Goal: Task Accomplishment & Management: Manage account settings

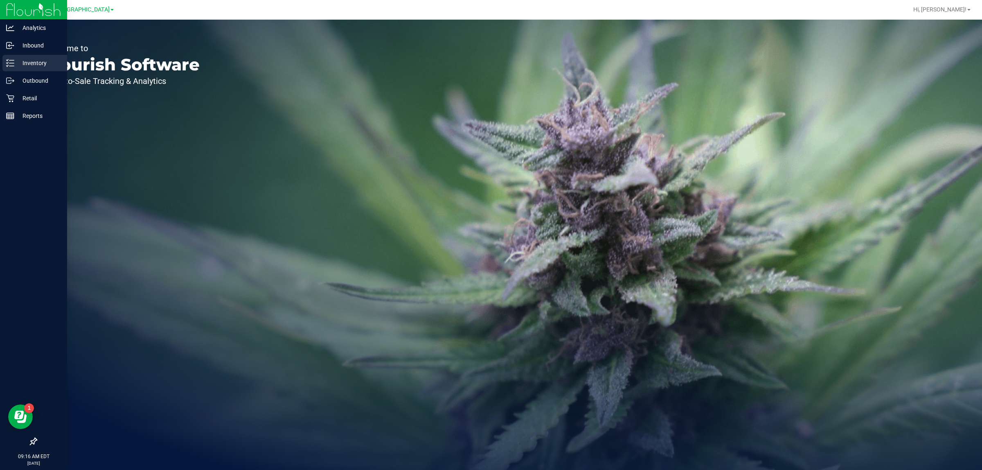
click at [40, 58] on p "Inventory" at bounding box center [38, 63] width 49 height 10
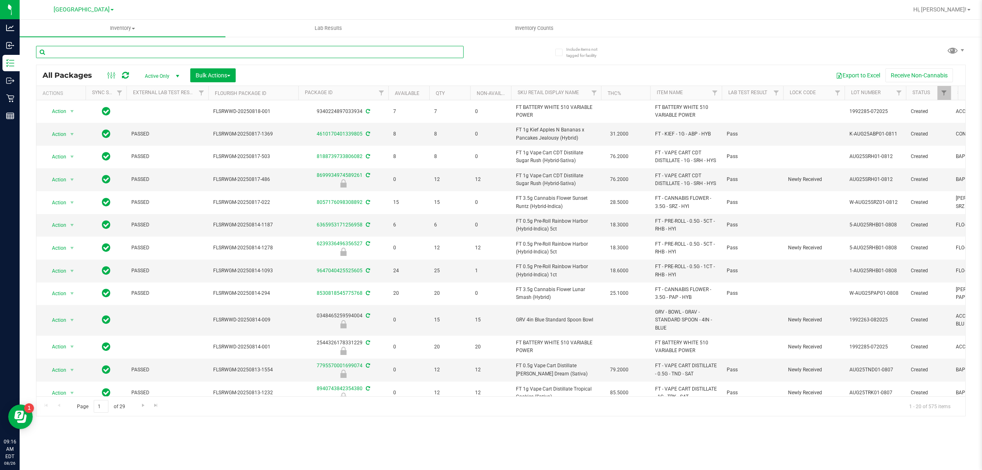
click at [209, 52] on input "text" at bounding box center [249, 52] width 427 height 12
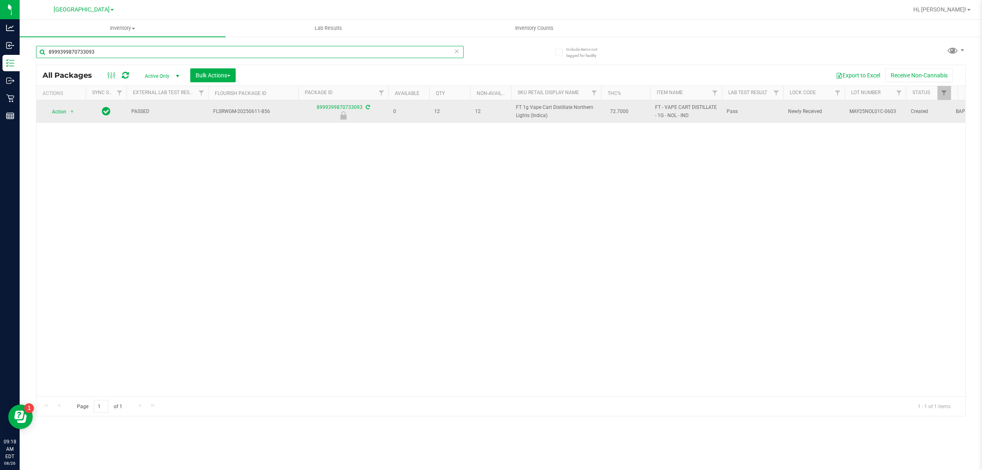
type input "8999399870733093"
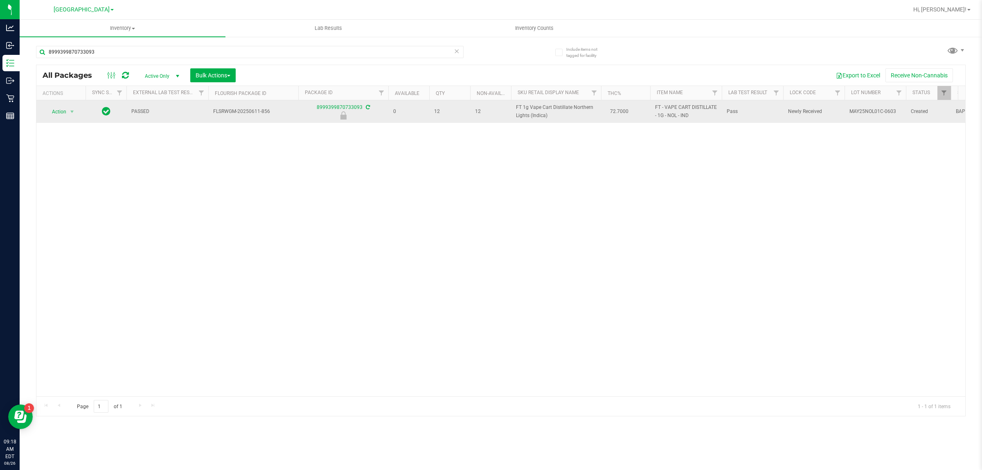
click at [78, 110] on div "Action Action Edit attributes Global inventory Locate package Package audit log…" at bounding box center [60, 111] width 39 height 11
click at [75, 112] on span "select" at bounding box center [72, 111] width 7 height 7
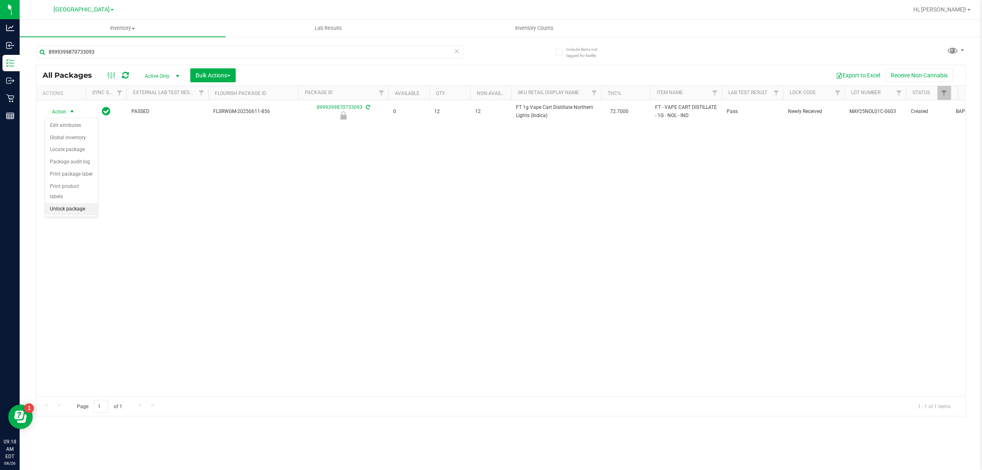
click at [82, 207] on div "Action Edit attributes Global inventory Locate package Package audit log Print …" at bounding box center [72, 167] width 54 height 99
click at [81, 203] on li "Unlock package" at bounding box center [71, 209] width 53 height 12
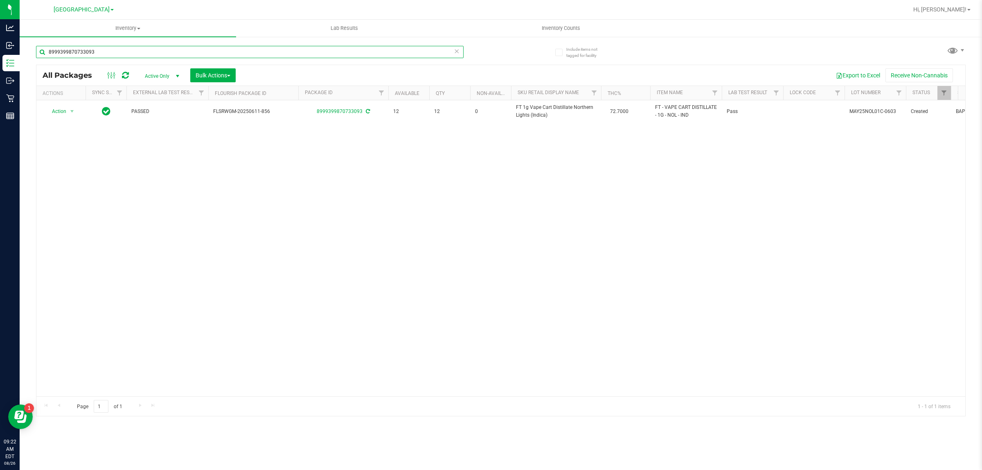
click at [205, 48] on input "8999399870733093" at bounding box center [249, 52] width 427 height 12
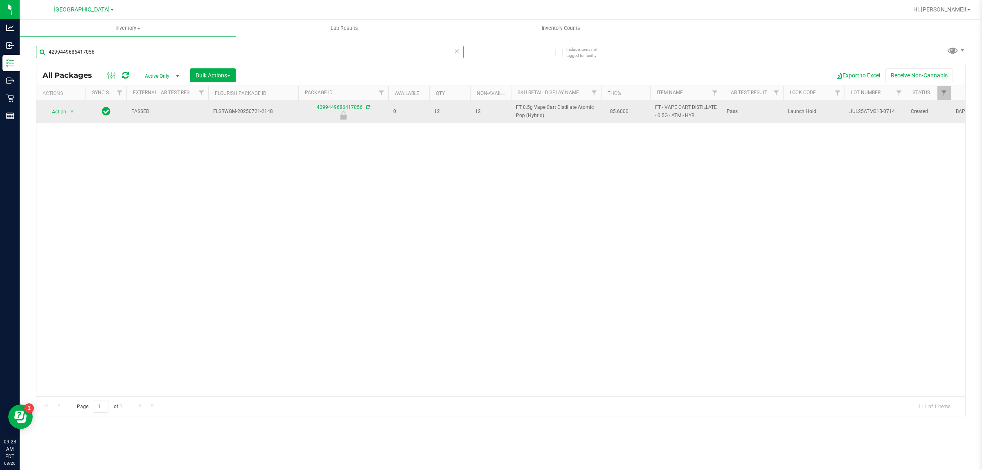
type input "4299449686417056"
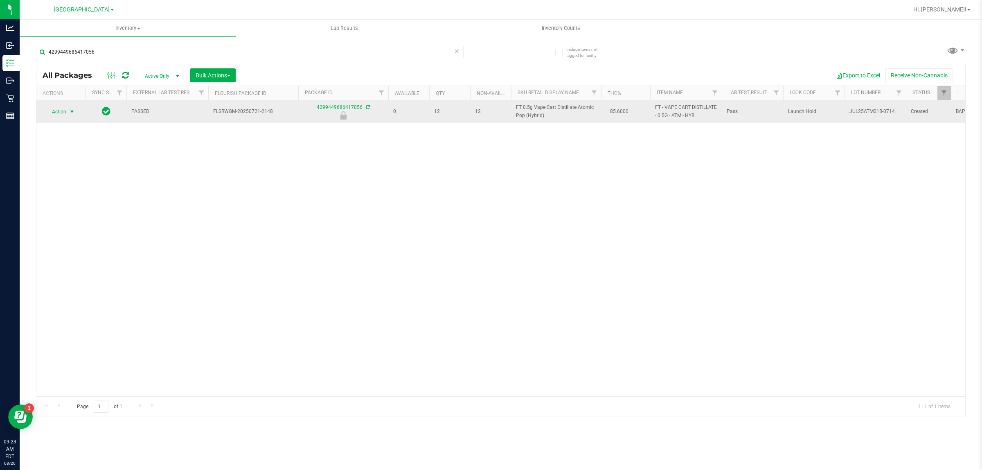
click at [66, 113] on span "Action" at bounding box center [61, 111] width 33 height 11
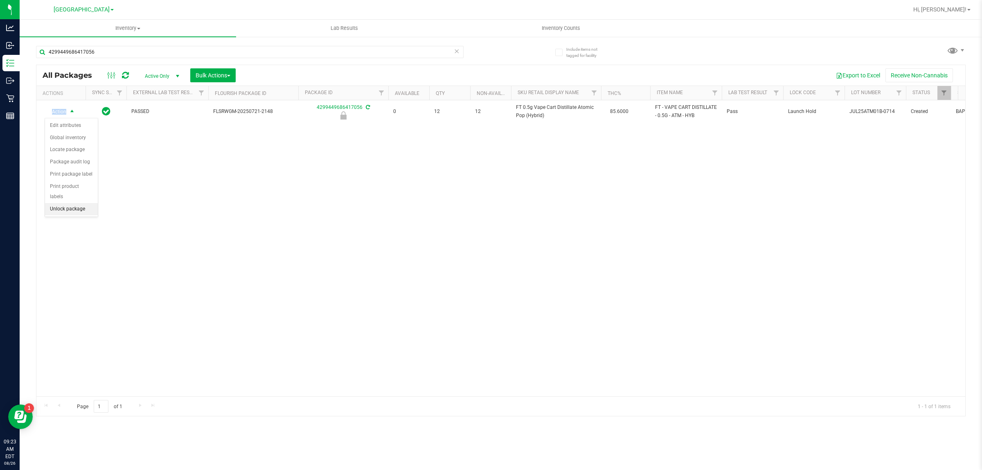
click at [72, 203] on li "Unlock package" at bounding box center [71, 209] width 53 height 12
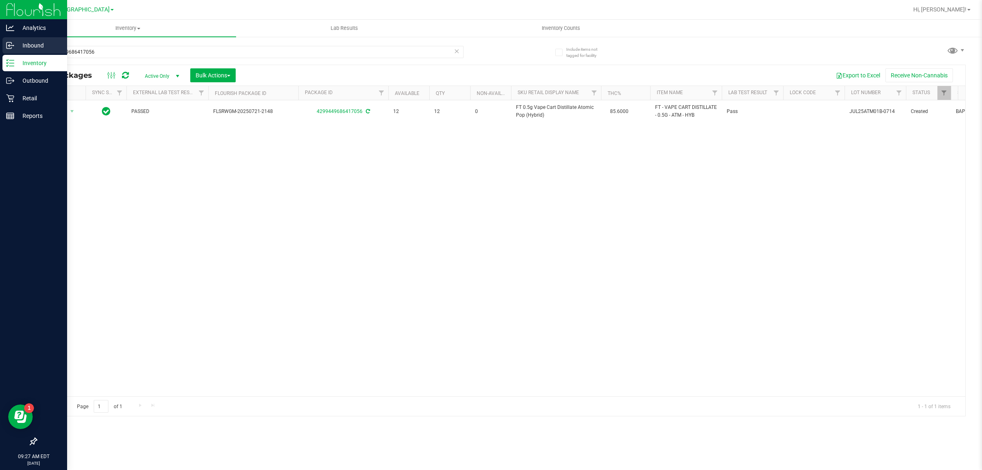
click at [13, 44] on div "Inbound" at bounding box center [34, 45] width 65 height 16
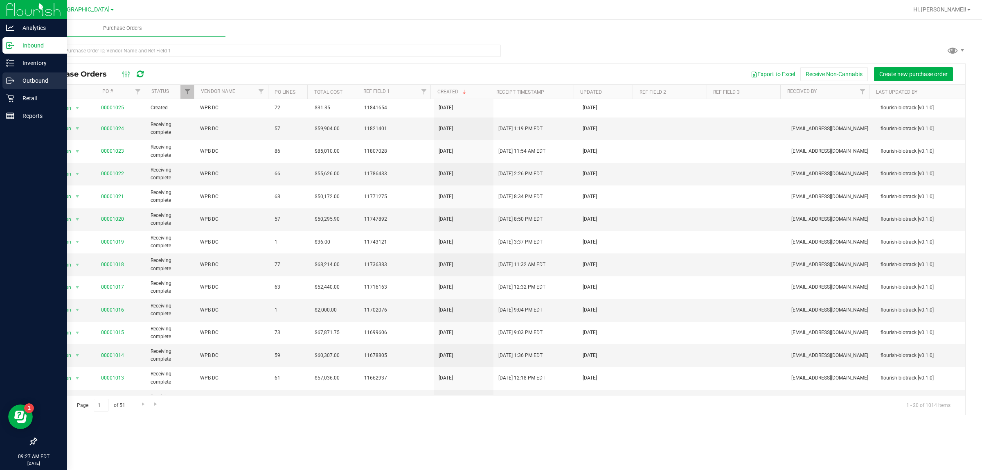
click at [24, 81] on p "Outbound" at bounding box center [38, 81] width 49 height 10
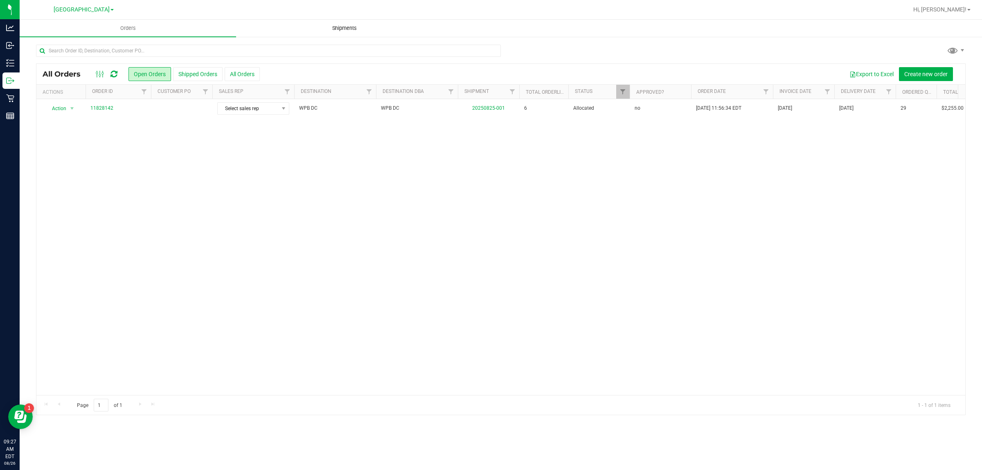
click at [353, 25] on span "Shipments" at bounding box center [344, 28] width 47 height 7
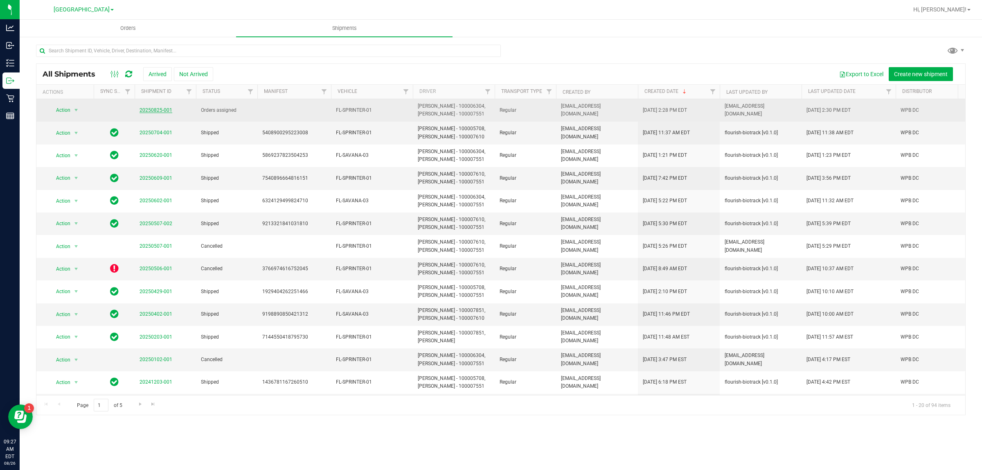
click at [162, 109] on link "20250825-001" at bounding box center [155, 110] width 33 height 6
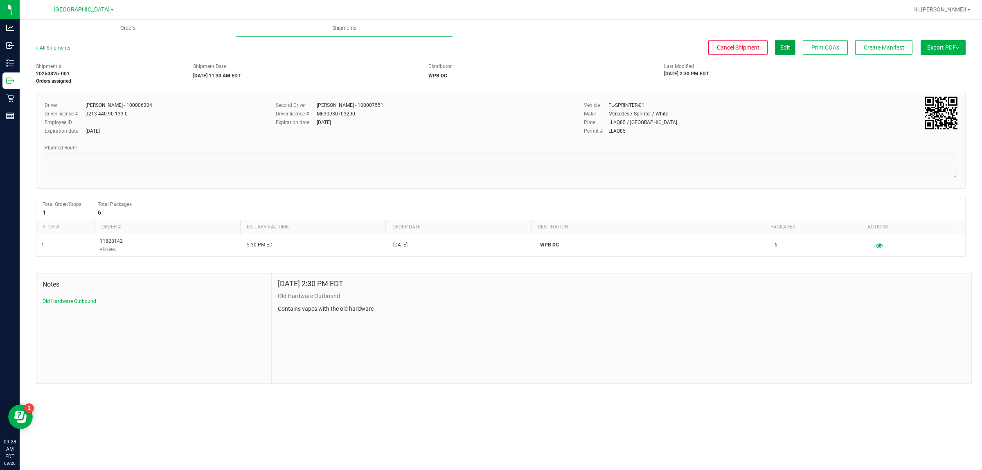
click at [780, 45] on span "Edit" at bounding box center [785, 47] width 10 height 7
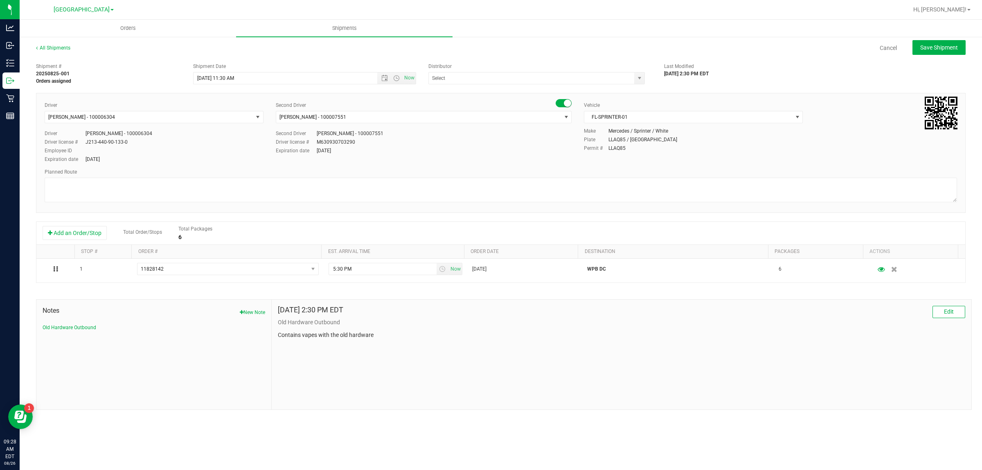
type input "WPB DC"
click at [398, 78] on span "Open the time view" at bounding box center [396, 78] width 7 height 7
click at [412, 78] on span "Now" at bounding box center [410, 78] width 14 height 12
click at [390, 76] on span "Open the time view" at bounding box center [396, 78] width 14 height 7
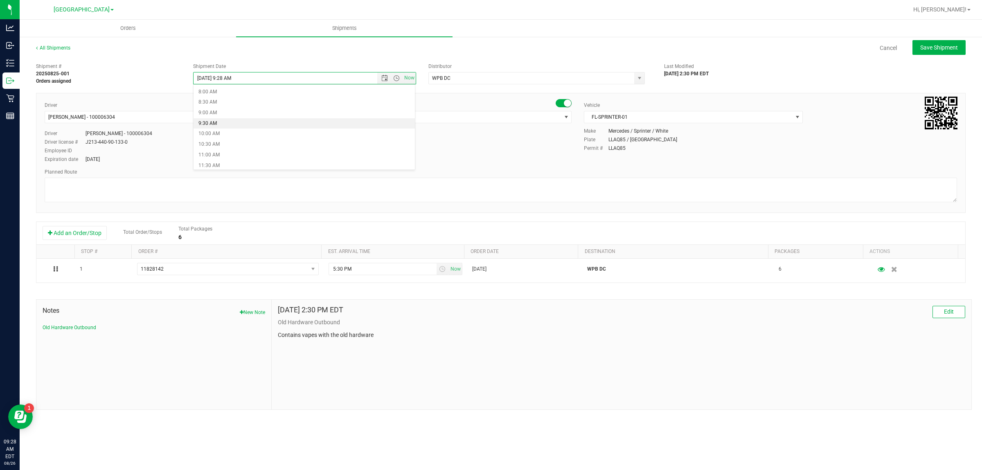
click at [345, 125] on li "9:30 AM" at bounding box center [303, 123] width 221 height 11
type input "[DATE] 9:30 AM"
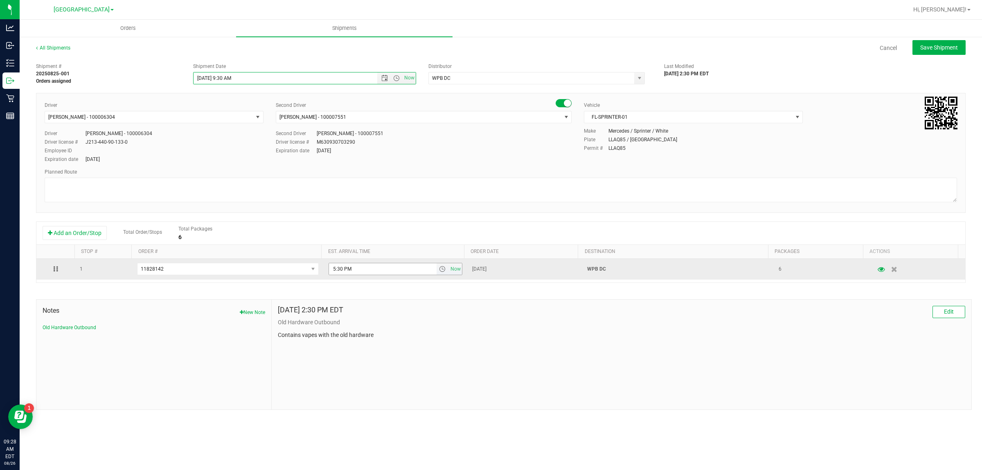
click at [440, 271] on span "select" at bounding box center [442, 268] width 7 height 7
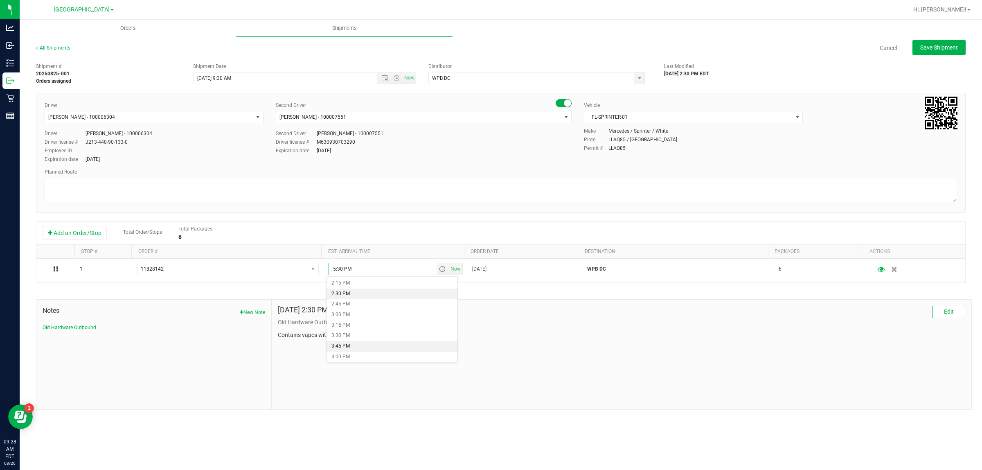
scroll to position [614, 0]
click at [376, 342] on li "4:00 PM" at bounding box center [391, 342] width 131 height 11
type input "4:00 PM"
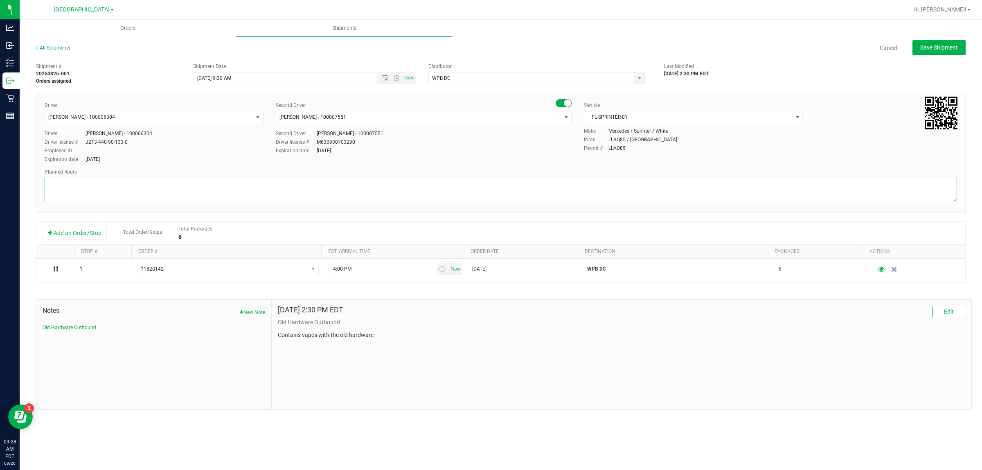
click at [148, 187] on textarea at bounding box center [501, 190] width 912 height 25
type textarea "BYB WC TO WPB DC"
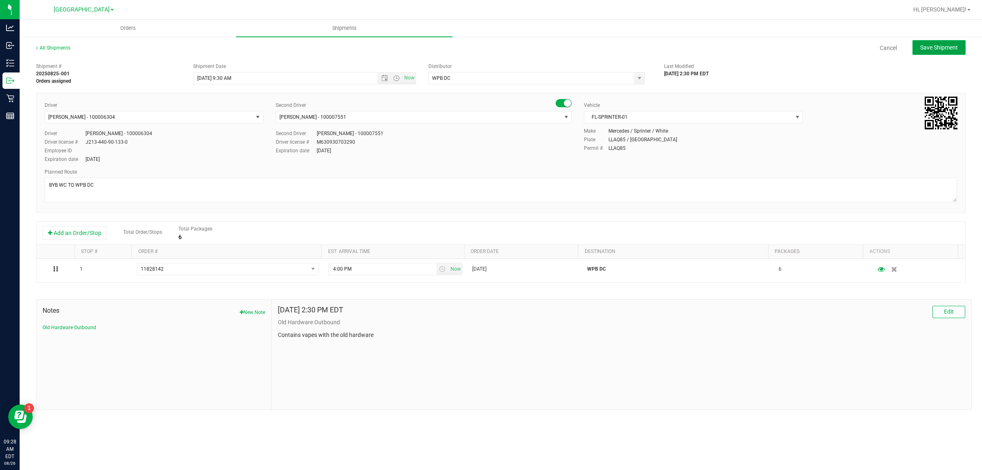
click at [927, 50] on span "Save Shipment" at bounding box center [939, 47] width 38 height 7
type input "[DATE] 1:30 PM"
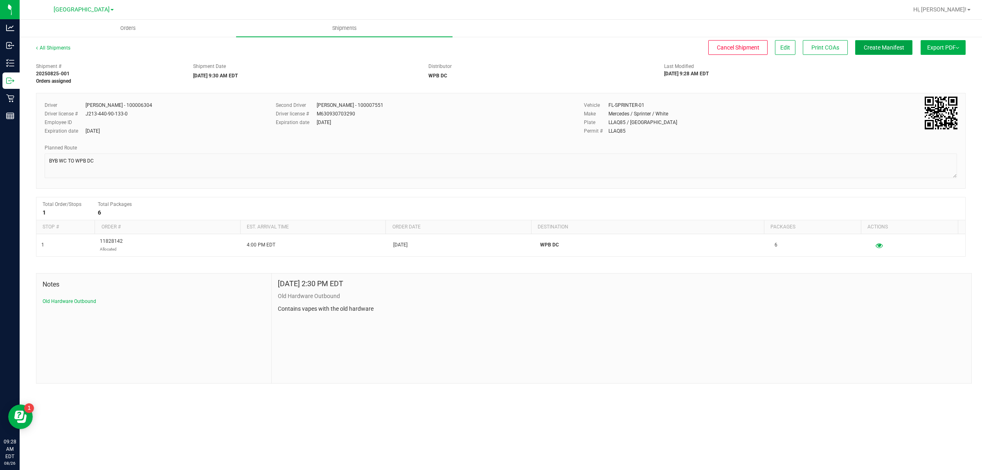
click at [878, 44] on span "Create Manifest" at bounding box center [884, 47] width 40 height 7
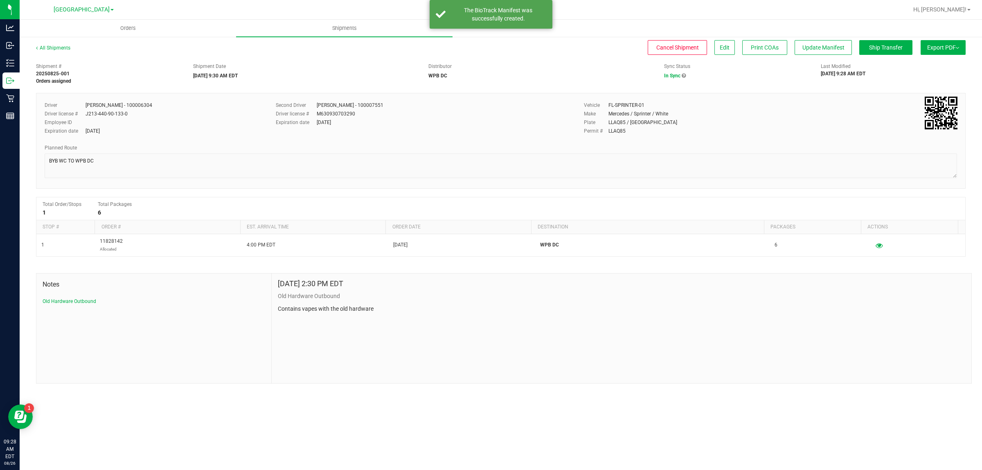
click at [941, 51] on button "Export PDF" at bounding box center [942, 47] width 45 height 15
click at [929, 63] on span "Manifest by Package ID" at bounding box center [931, 66] width 52 height 6
click at [959, 49] on button "Export PDF" at bounding box center [942, 47] width 45 height 15
click at [942, 67] on span "Manifest by Package ID" at bounding box center [931, 66] width 52 height 6
click at [943, 39] on div "All Shipments Cancel Shipment Edit Print COAs Update Manifest Ship Transfer Exp…" at bounding box center [501, 213] width 962 height 355
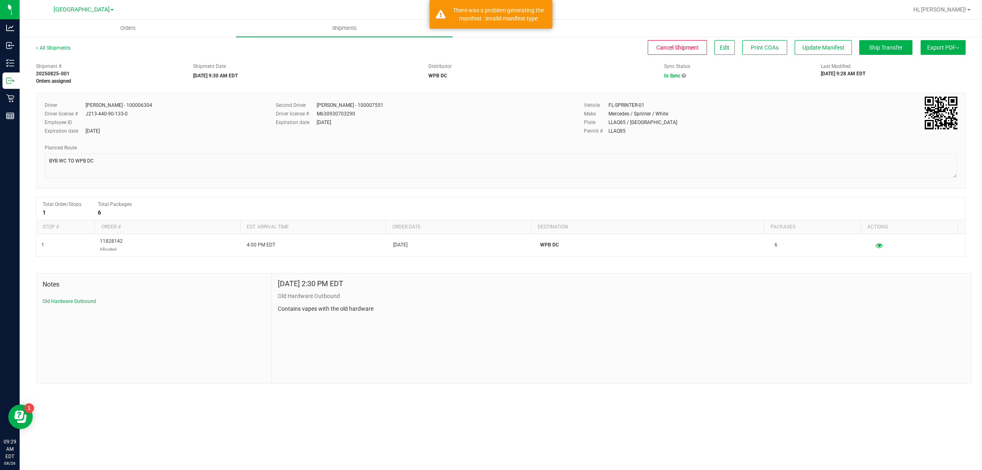
click at [944, 44] on span "Export PDF" at bounding box center [943, 47] width 32 height 7
click at [944, 58] on ul "Manifest by Package ID Manifest by Lot Standard [US_STATE] Trip Ticket" at bounding box center [940, 72] width 83 height 32
click at [944, 64] on span "Manifest by Package ID" at bounding box center [931, 66] width 52 height 6
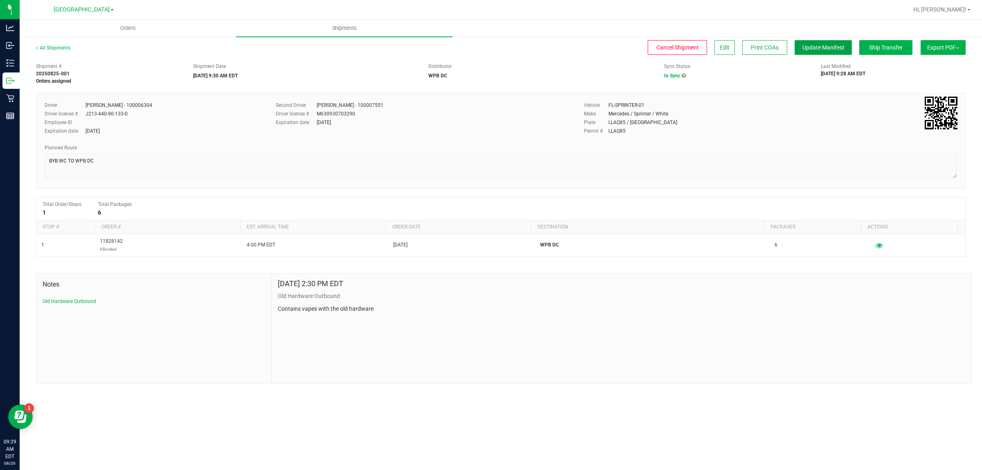
click at [799, 50] on button "Update Manifest" at bounding box center [822, 47] width 57 height 15
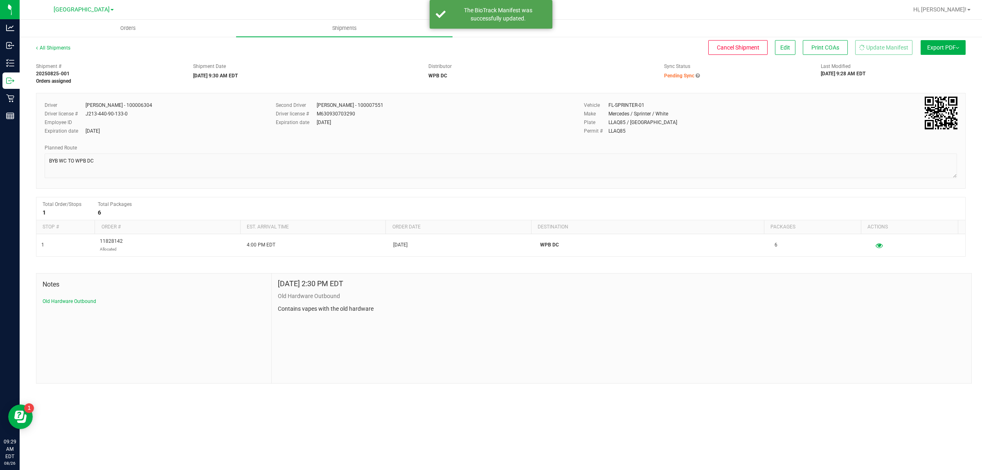
click at [937, 49] on span "Export PDF" at bounding box center [943, 47] width 32 height 7
click at [939, 63] on span "Manifest by Package ID" at bounding box center [931, 66] width 52 height 6
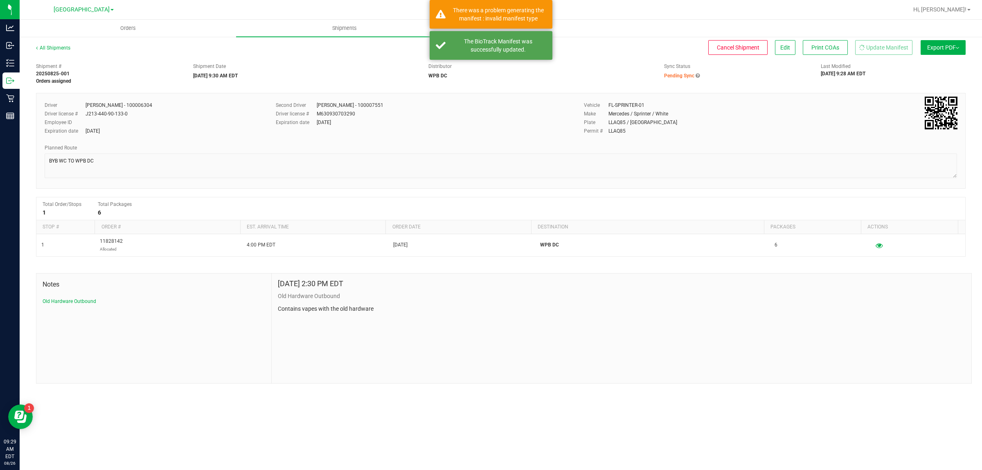
click at [940, 42] on button "Export PDF" at bounding box center [942, 47] width 45 height 15
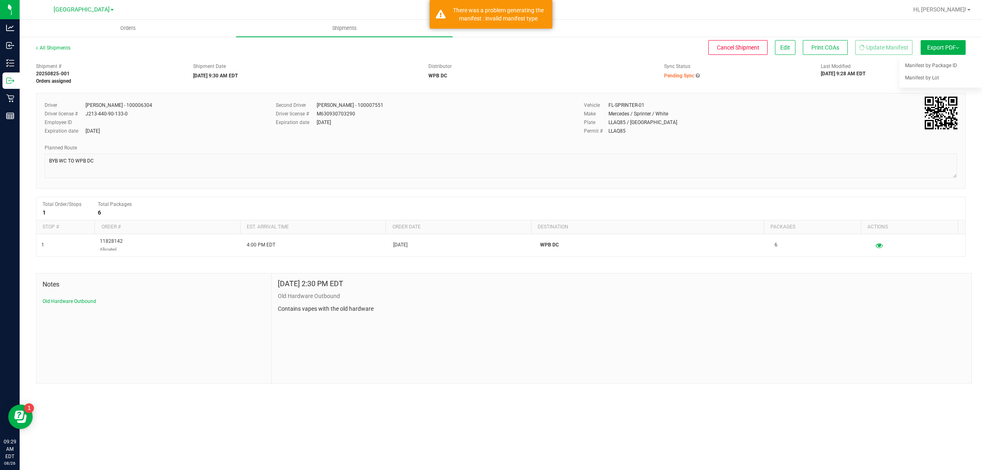
click at [884, 79] on div "Shipment # 20250825-001 Orders assigned Shipment Date [DATE] 9:30 AM EDT Distri…" at bounding box center [501, 72] width 942 height 26
drag, startPoint x: 923, startPoint y: 81, endPoint x: 923, endPoint y: 86, distance: 5.3
click at [923, 86] on ul "Manifest by Package ID Manifest by Lot Standard [US_STATE] Trip Ticket" at bounding box center [940, 72] width 83 height 32
click at [923, 81] on li "Manifest by Lot" at bounding box center [940, 78] width 83 height 12
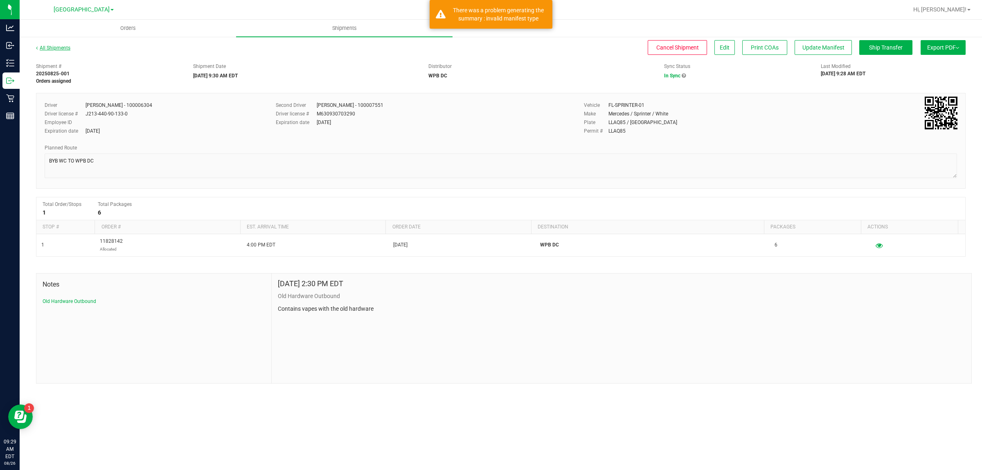
click at [54, 47] on link "All Shipments" at bounding box center [53, 48] width 34 height 6
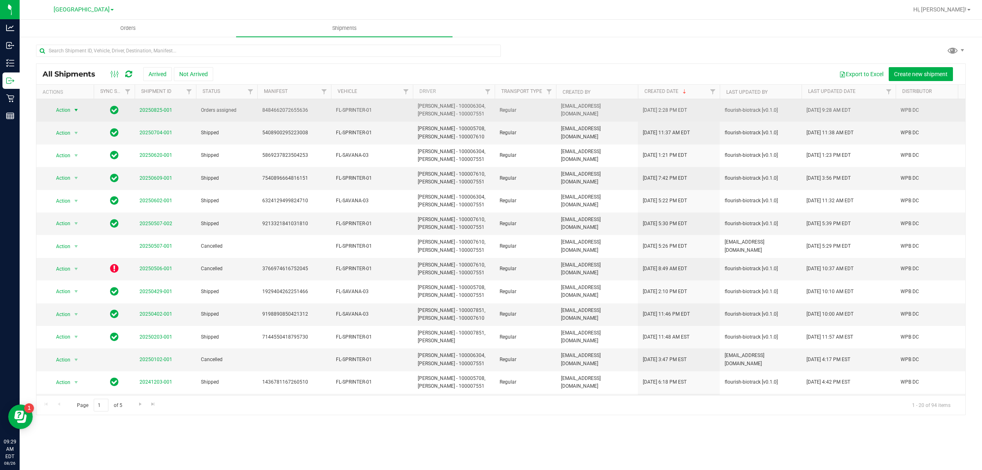
click at [73, 110] on span "select" at bounding box center [76, 110] width 7 height 7
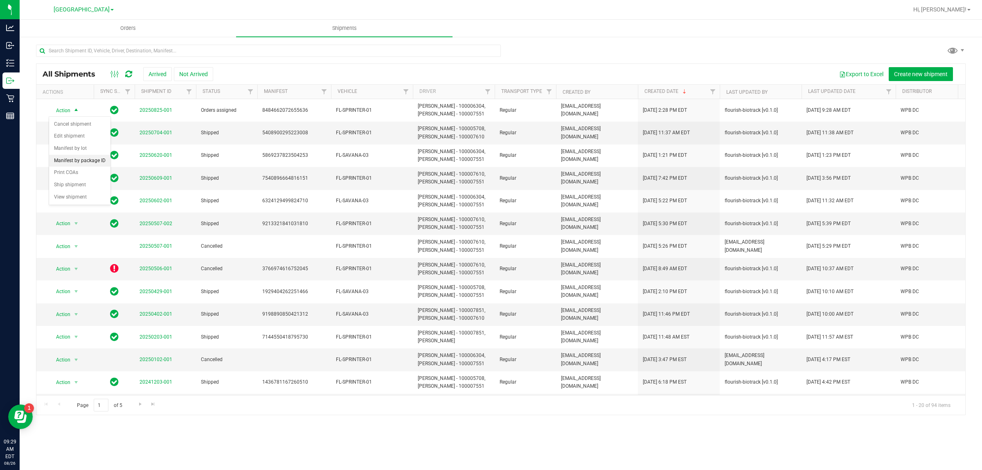
click at [91, 164] on li "Manifest by package ID" at bounding box center [79, 161] width 61 height 12
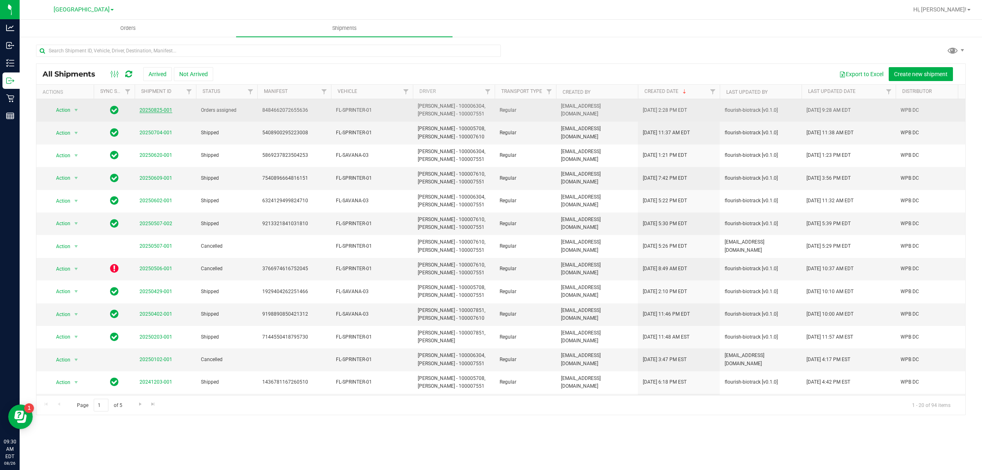
click at [160, 111] on link "20250825-001" at bounding box center [155, 110] width 33 height 6
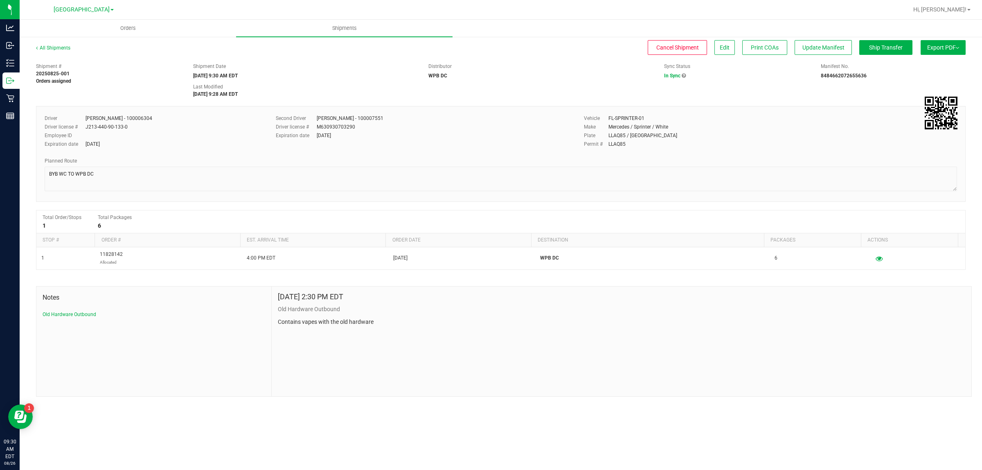
click at [947, 48] on span "Export PDF" at bounding box center [943, 47] width 32 height 7
click at [942, 66] on span "Manifest by Package ID" at bounding box center [931, 66] width 52 height 6
click at [882, 54] on button "Ship Transfer" at bounding box center [885, 47] width 53 height 15
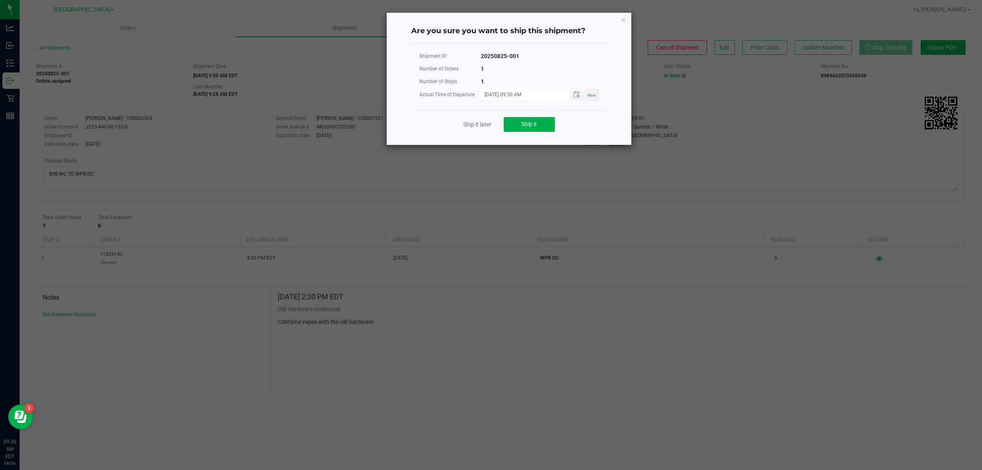
click at [684, 147] on ngb-modal-window "Are you sure you want to ship this shipment? Shipment ID 20250825-001 Number of…" at bounding box center [494, 235] width 988 height 470
click at [922, 74] on ngb-modal-window "Are you sure you want to ship this shipment? Shipment ID 20250825-001 Number of…" at bounding box center [494, 235] width 988 height 470
click at [624, 18] on icon "Close" at bounding box center [624, 20] width 6 height 10
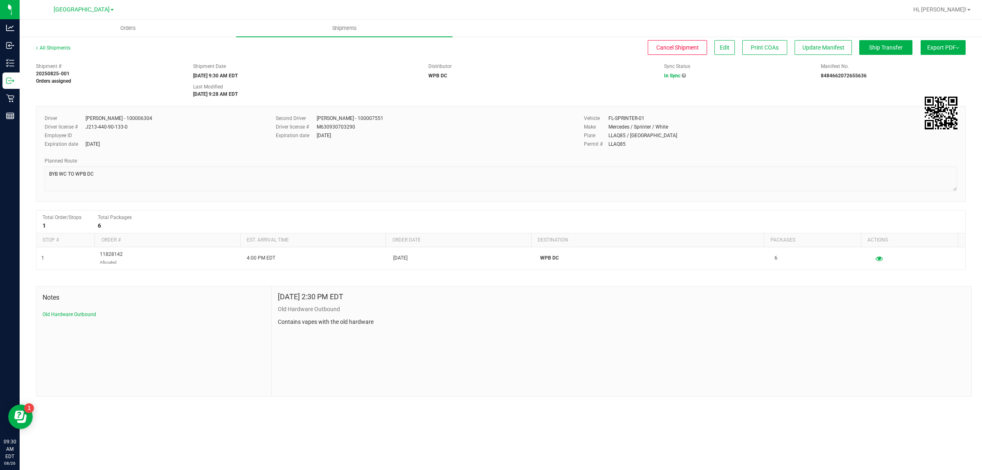
click at [938, 49] on span "Export PDF" at bounding box center [943, 47] width 32 height 7
click at [925, 68] on span "Manifest by Package ID" at bounding box center [931, 66] width 52 height 6
click at [722, 46] on span "Edit" at bounding box center [725, 47] width 10 height 7
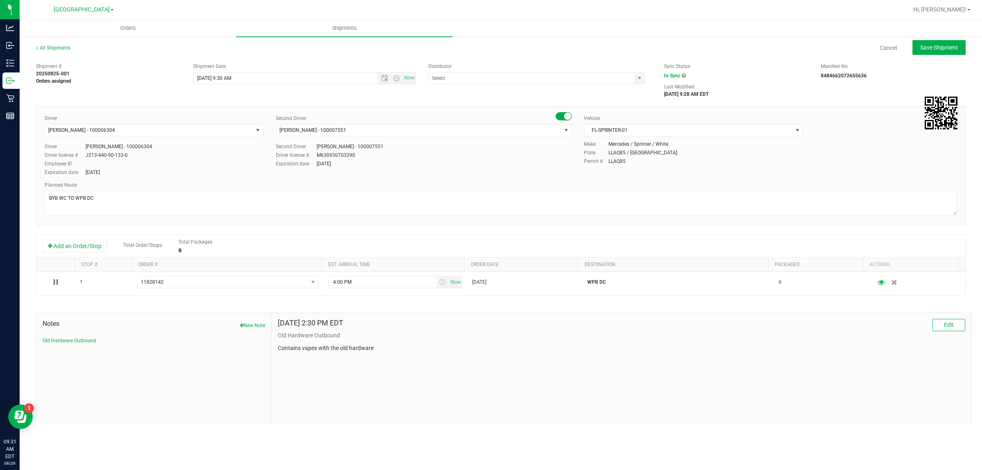
type input "WPB DC"
click at [396, 79] on span "Open the time view" at bounding box center [396, 78] width 7 height 7
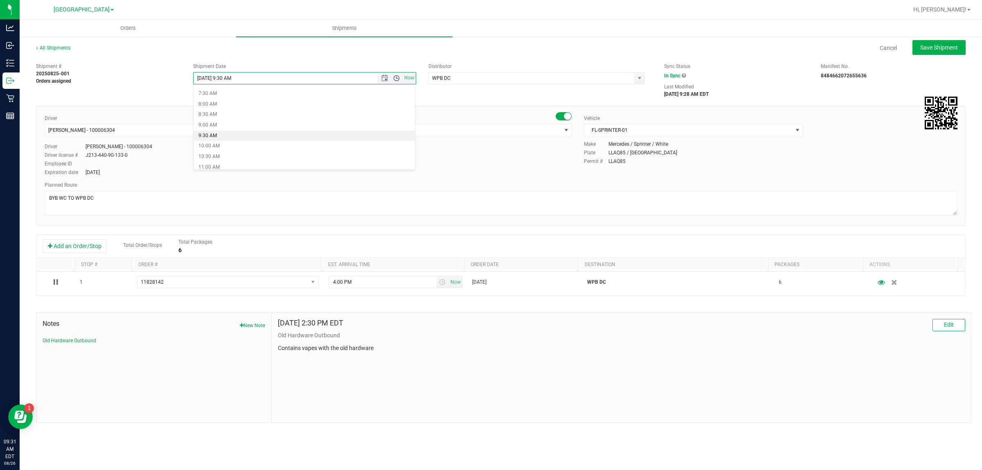
scroll to position [157, 0]
click at [219, 148] on li "10:00 AM" at bounding box center [303, 144] width 221 height 11
click at [922, 47] on span "Save Shipment" at bounding box center [939, 47] width 38 height 7
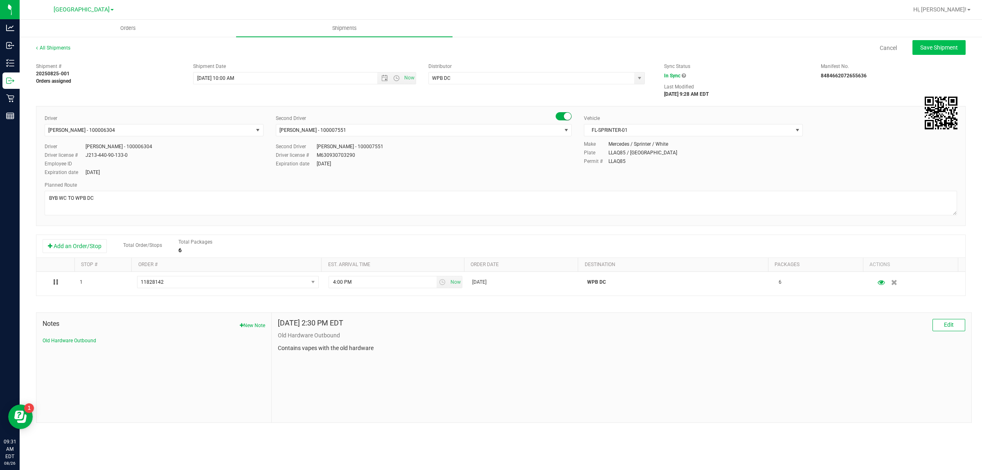
type input "[DATE] 2:00 PM"
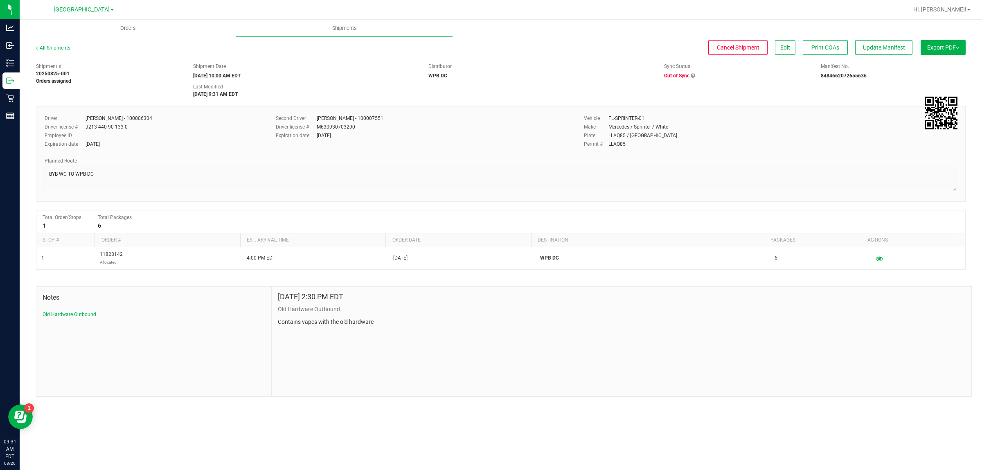
click at [939, 48] on span "Export PDF" at bounding box center [943, 47] width 32 height 7
click at [919, 66] on span "Manifest by Package ID" at bounding box center [931, 66] width 52 height 6
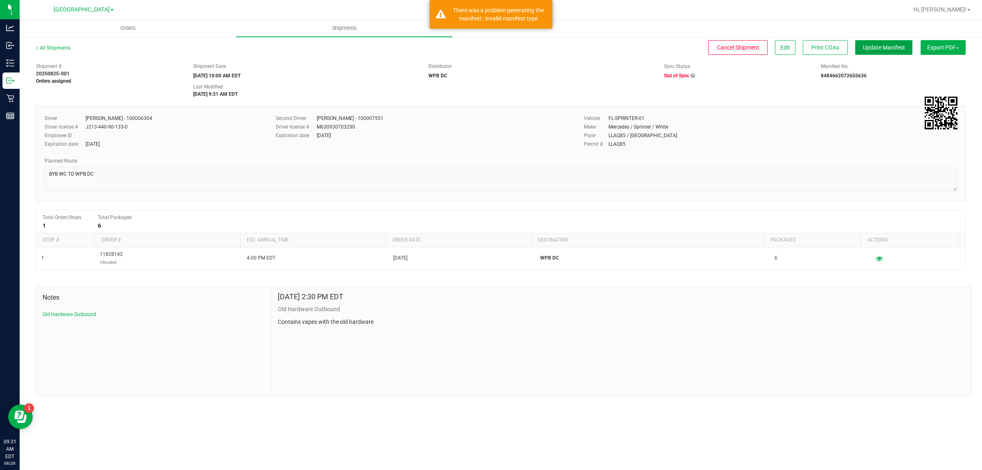
click at [889, 49] on span "Update Manifest" at bounding box center [884, 47] width 42 height 7
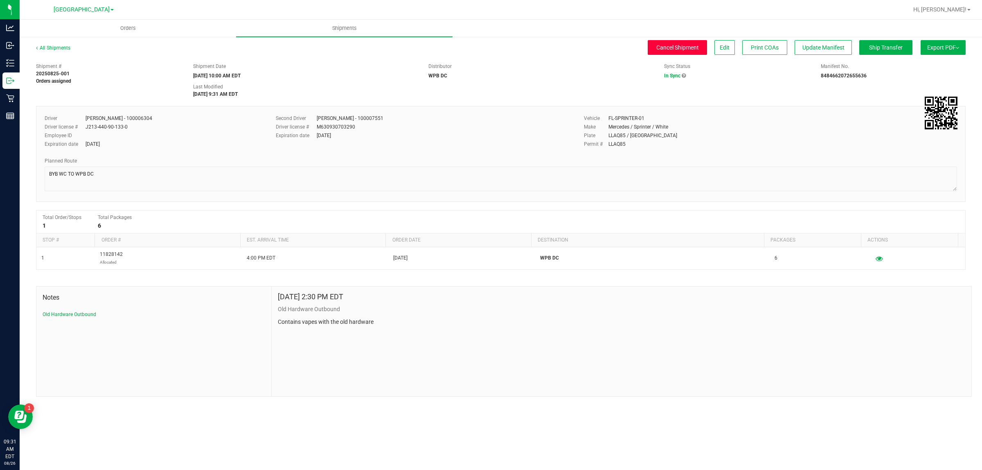
click at [686, 44] on span "Cancel Shipment" at bounding box center [677, 47] width 43 height 7
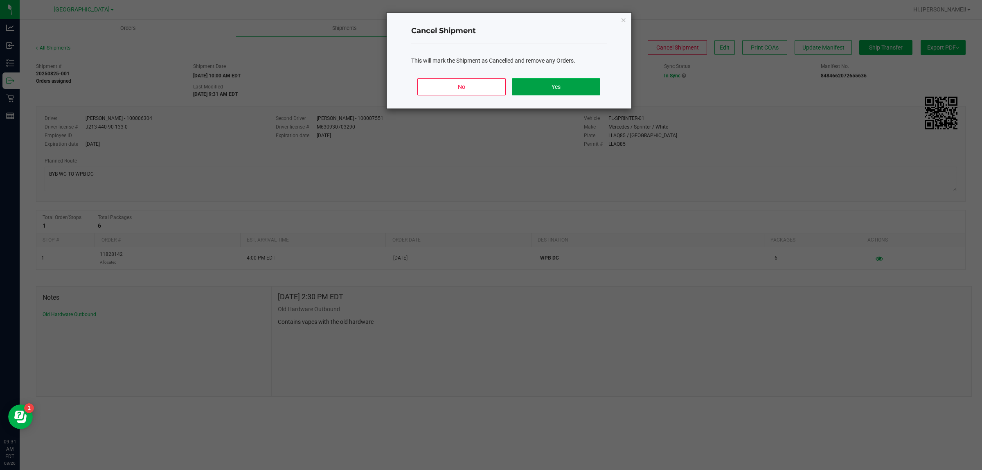
click at [578, 86] on button "Yes" at bounding box center [556, 86] width 88 height 17
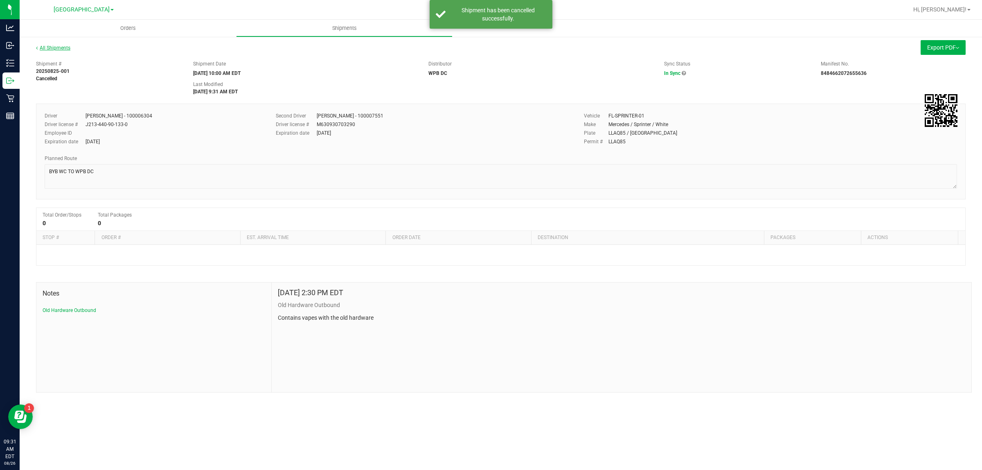
click at [64, 48] on link "All Shipments" at bounding box center [53, 48] width 34 height 6
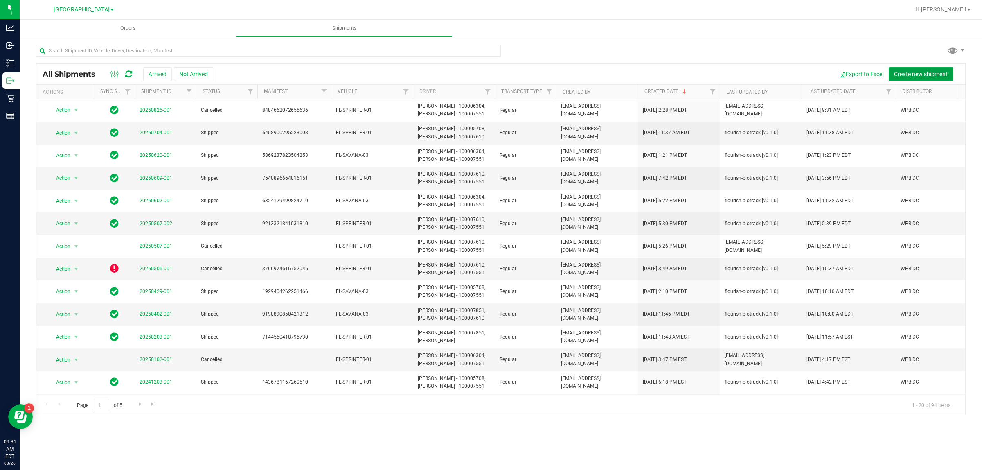
click at [909, 71] on span "Create new shipment" at bounding box center [921, 74] width 54 height 7
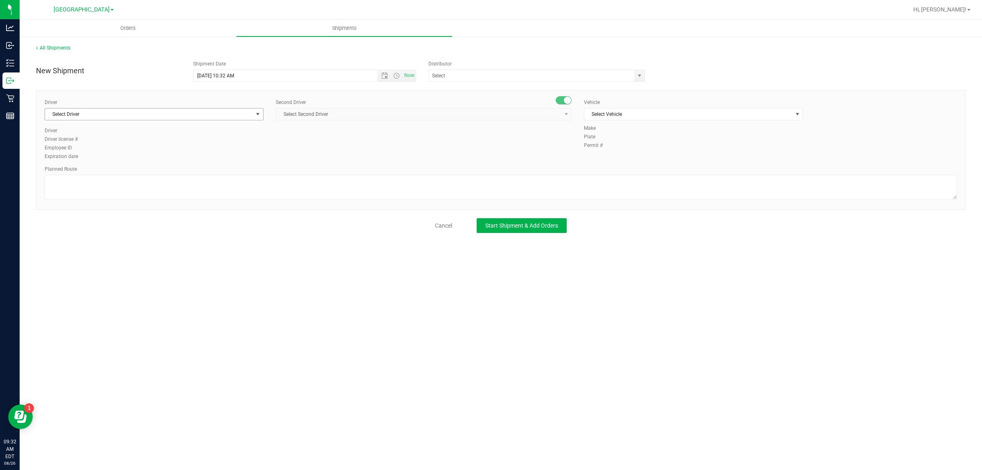
click at [250, 112] on span "Select Driver" at bounding box center [149, 113] width 208 height 11
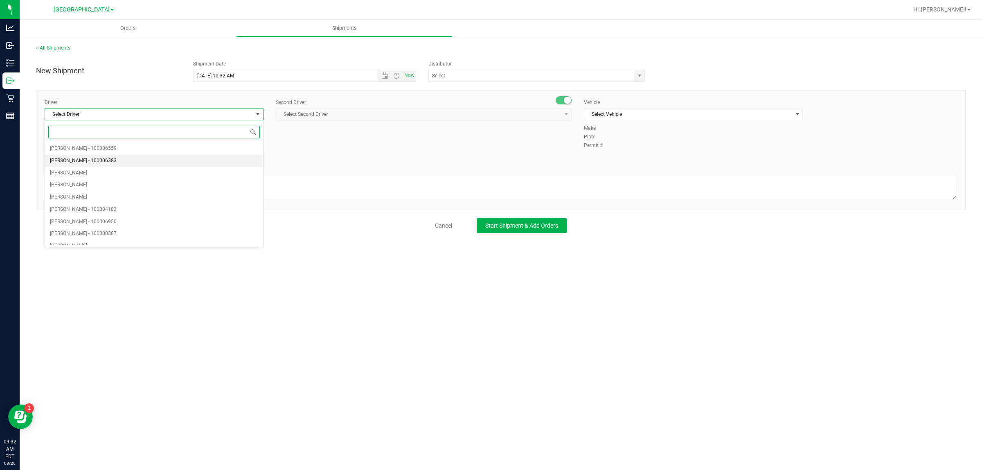
type input "w"
type input "j"
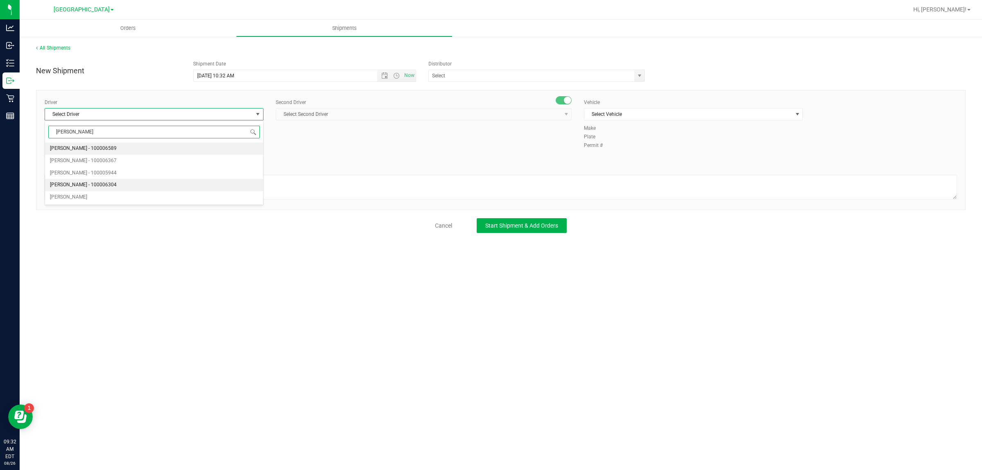
click at [101, 182] on span "[PERSON_NAME] - 100006304" at bounding box center [83, 185] width 67 height 11
type input "[PERSON_NAME]"
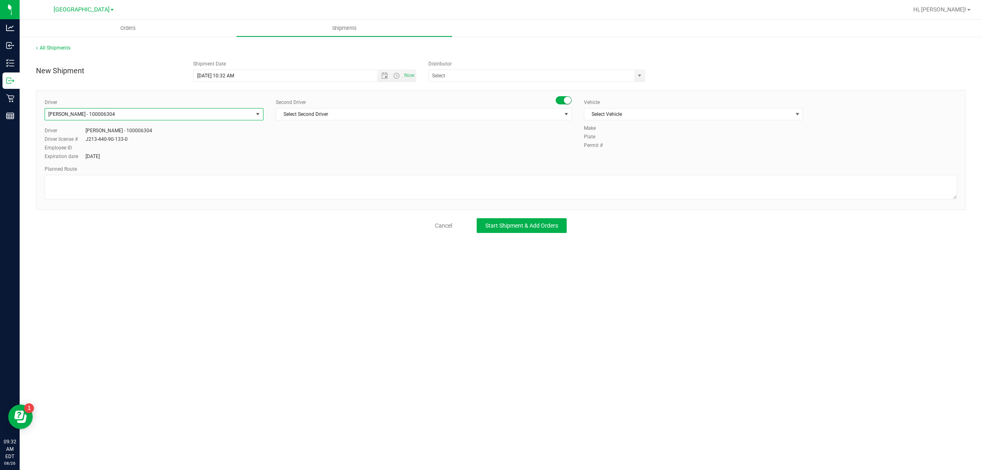
click at [442, 127] on div "Second Driver Select Second Driver Select Second Driver [PERSON_NAME] - 1000065…" at bounding box center [424, 113] width 296 height 28
click at [447, 119] on span "Select Second Driver" at bounding box center [418, 113] width 285 height 11
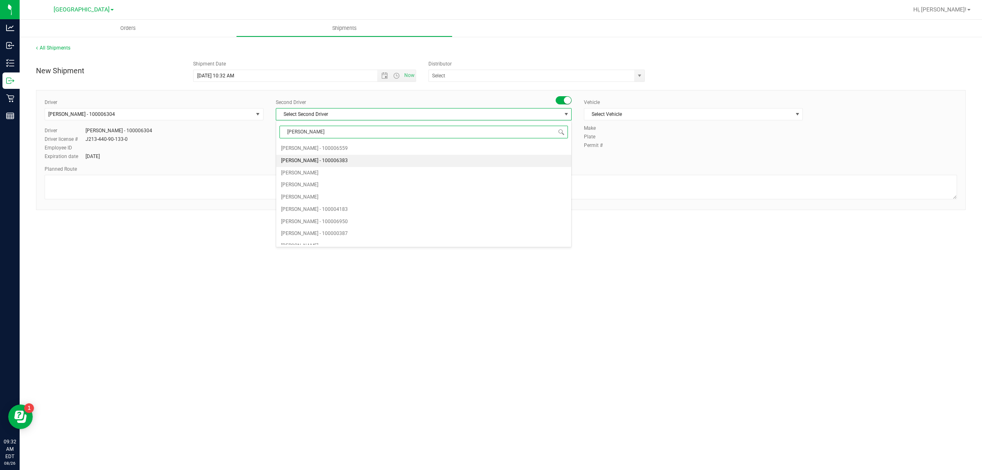
type input "[PERSON_NAME]"
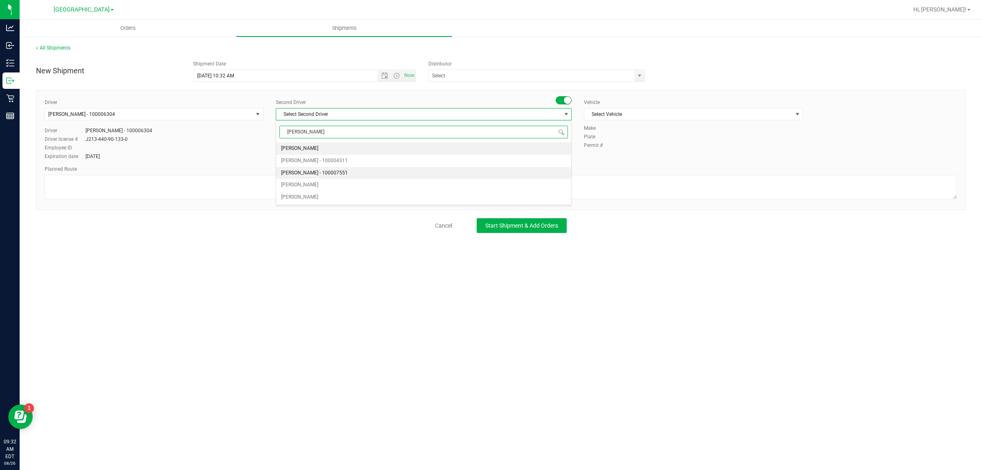
click at [342, 171] on span "[PERSON_NAME] - 100007551" at bounding box center [314, 173] width 67 height 11
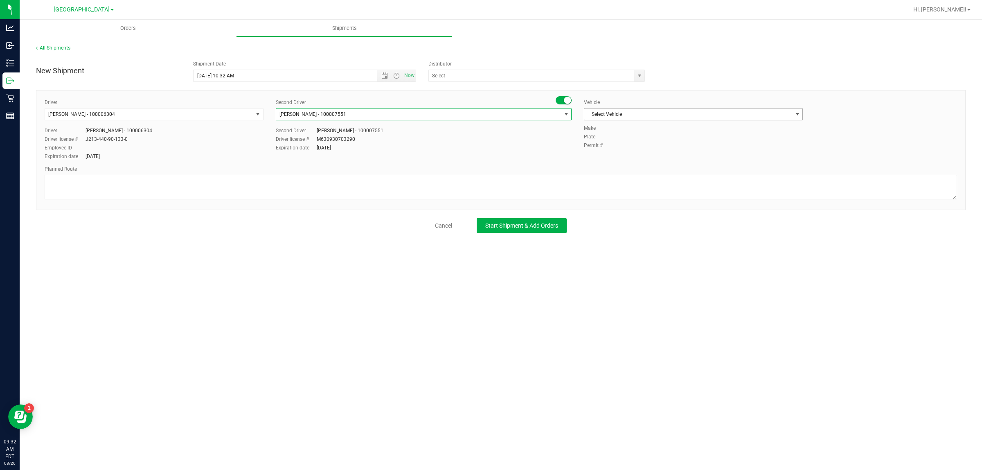
click at [794, 117] on span "select" at bounding box center [797, 114] width 7 height 7
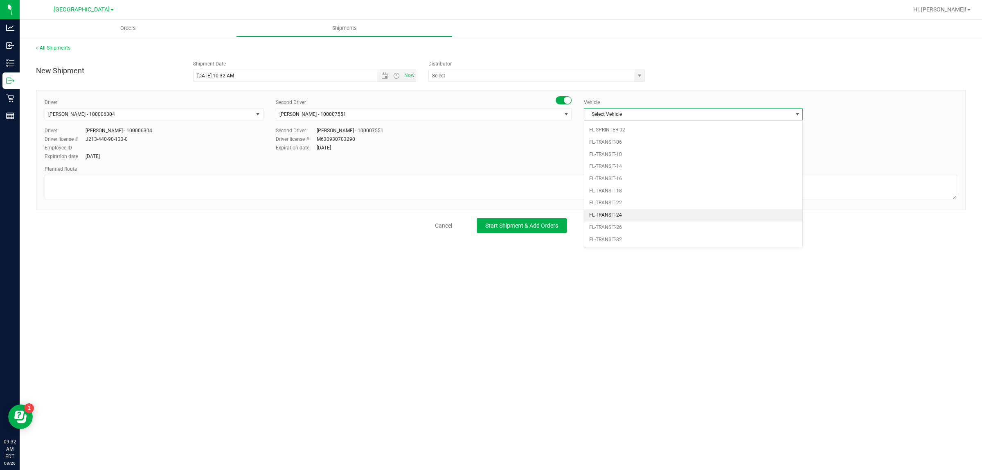
scroll to position [448, 0]
click at [653, 148] on li "FL-SPRINTER-01" at bounding box center [693, 142] width 218 height 12
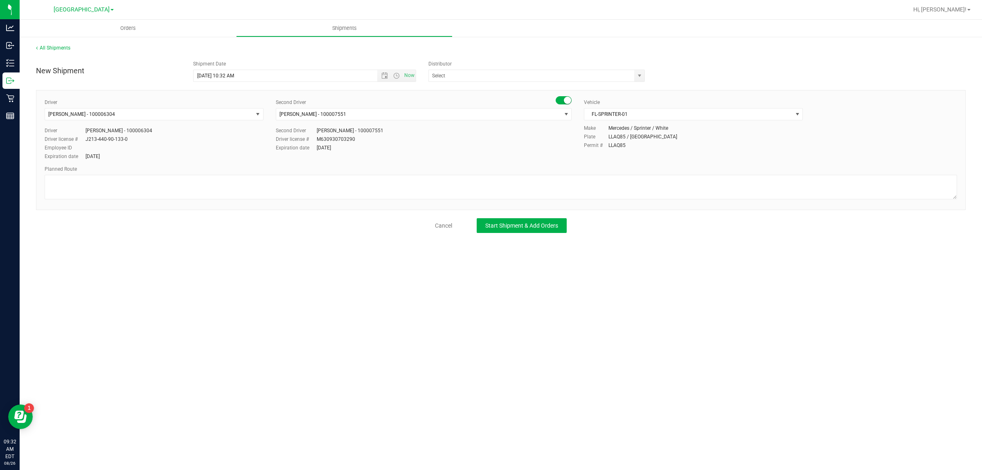
click at [534, 89] on div "New Shipment Shipment Date [DATE] 10:32 AM Now Distributor 374 LABS LLC AccuSci…" at bounding box center [500, 144] width 929 height 176
click at [537, 79] on input "text" at bounding box center [528, 75] width 199 height 11
click at [451, 92] on li "WPB DC" at bounding box center [537, 89] width 216 height 12
type input "WPB DC"
click at [506, 221] on button "Start Shipment & Add Orders" at bounding box center [522, 225] width 90 height 15
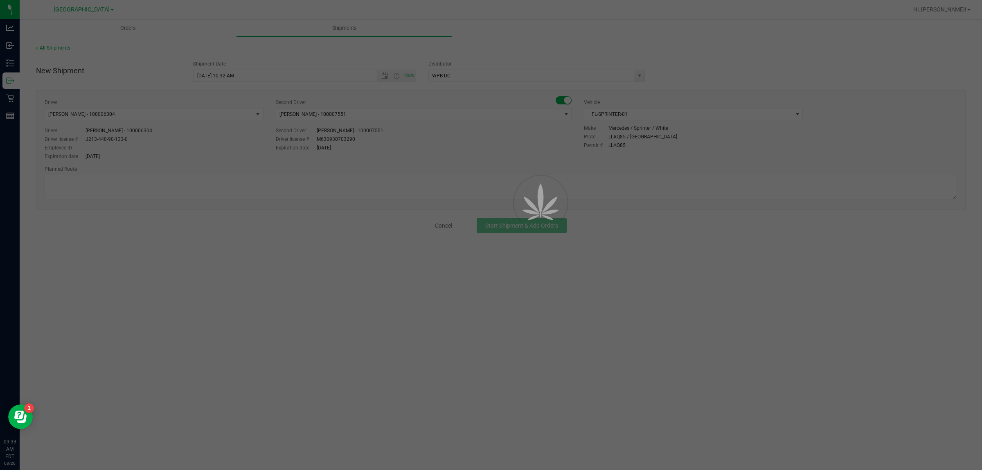
click at [467, 202] on div at bounding box center [491, 235] width 982 height 470
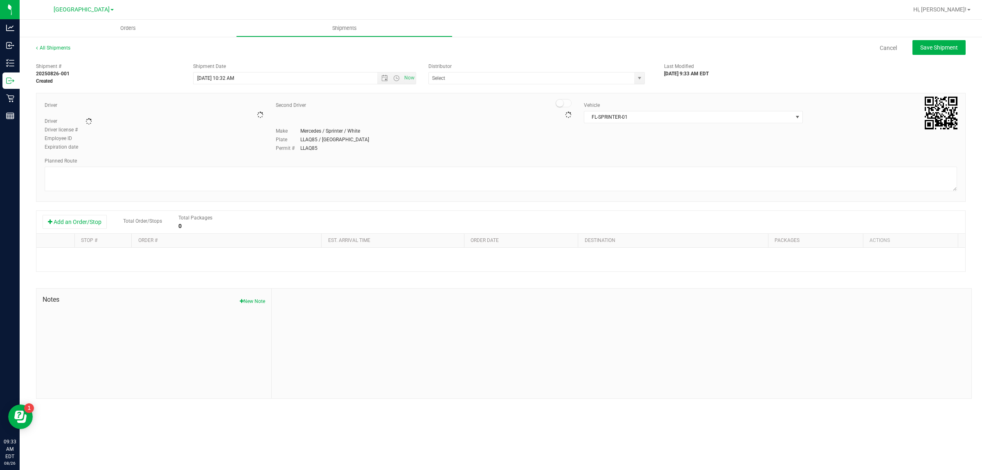
type input "WPB DC"
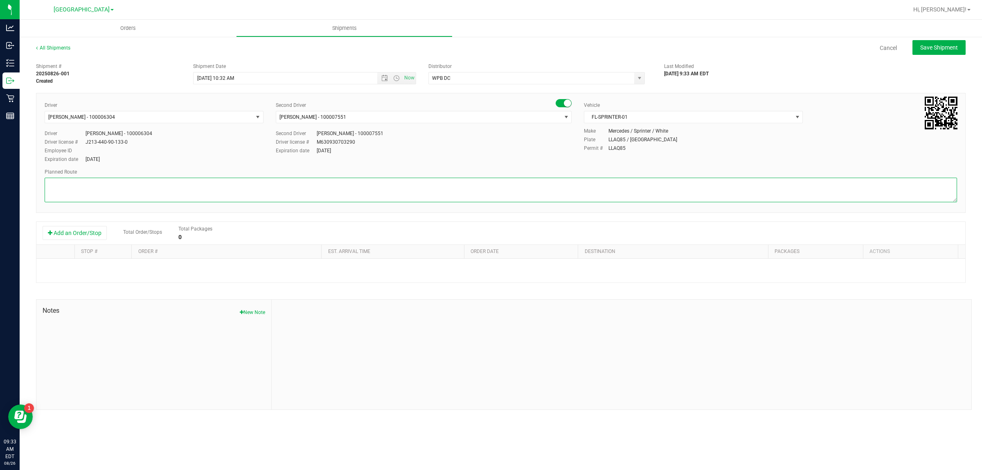
click at [263, 193] on textarea at bounding box center [501, 190] width 912 height 25
type textarea "b"
type textarea "BYB WC TO WBP DC"
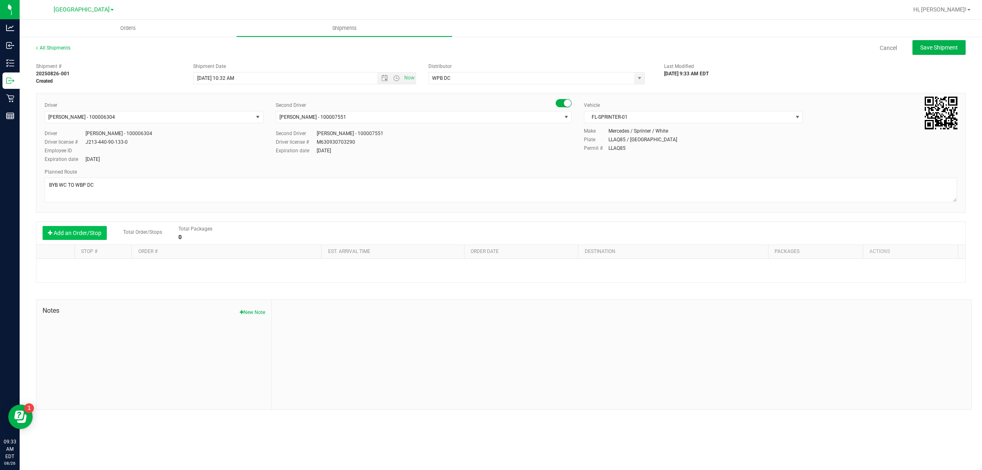
click at [94, 228] on button "Add an Order/Stop" at bounding box center [75, 233] width 64 height 14
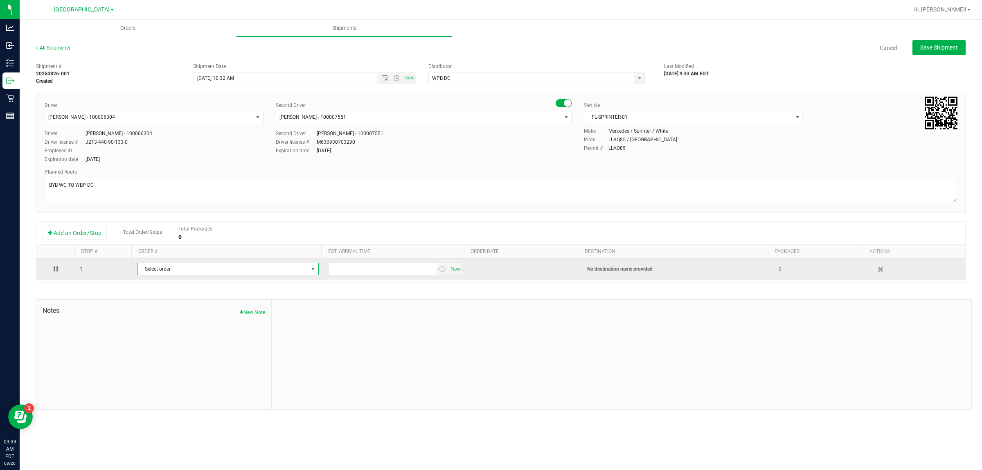
click at [174, 270] on span "Select order" at bounding box center [222, 268] width 171 height 11
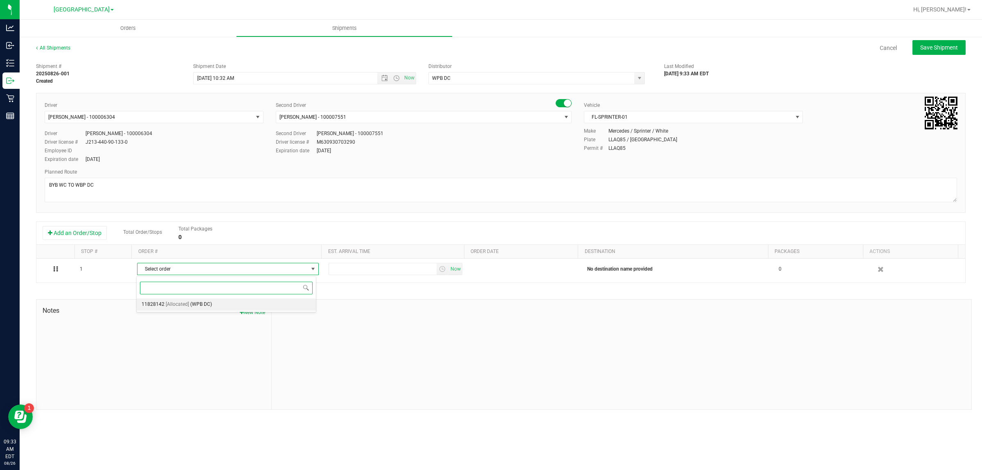
click at [209, 303] on span "(WPB DC)" at bounding box center [201, 304] width 22 height 11
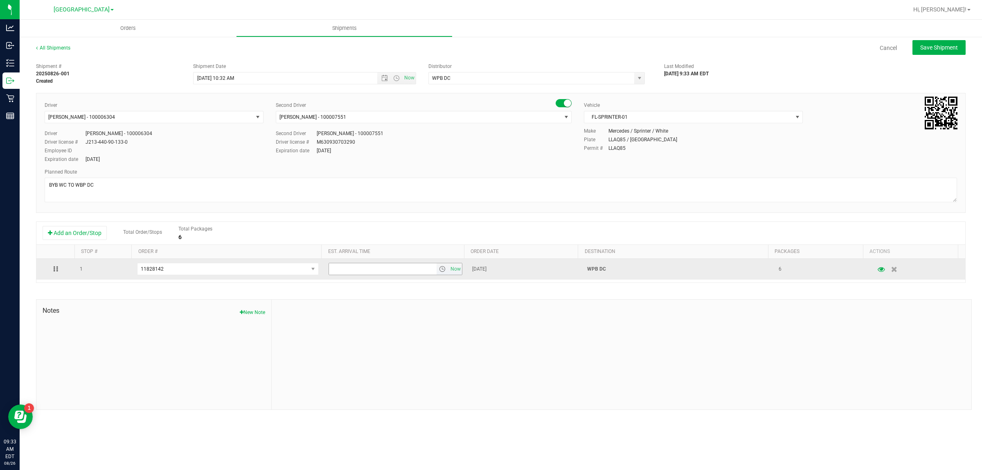
click at [440, 270] on span "select" at bounding box center [442, 268] width 7 height 7
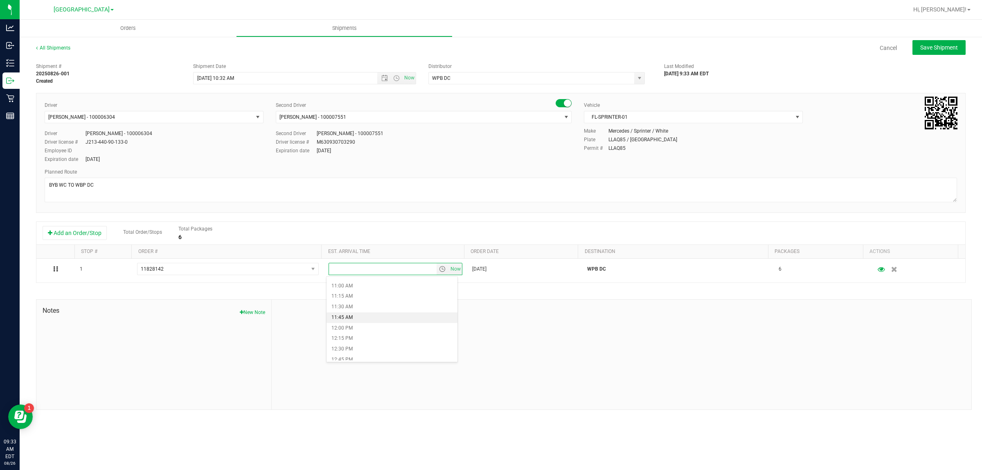
scroll to position [665, 0]
click at [368, 292] on li "4:00 PM" at bounding box center [391, 291] width 131 height 11
click at [946, 47] on span "Save Shipment" at bounding box center [939, 47] width 38 height 7
type input "[DATE] 2:32 PM"
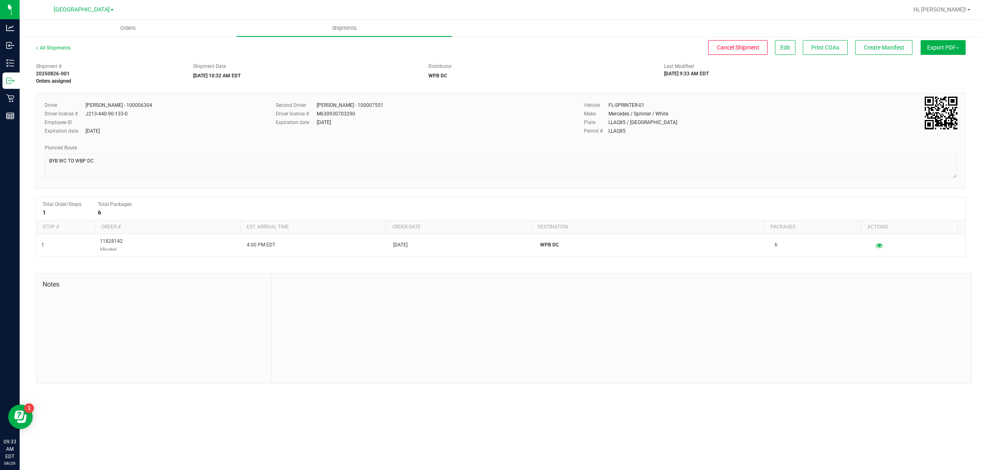
click at [945, 45] on span "Export PDF" at bounding box center [943, 47] width 32 height 7
click at [937, 59] on li "Manifest by Package ID" at bounding box center [940, 65] width 83 height 12
click at [882, 46] on span "Create Manifest" at bounding box center [884, 47] width 40 height 7
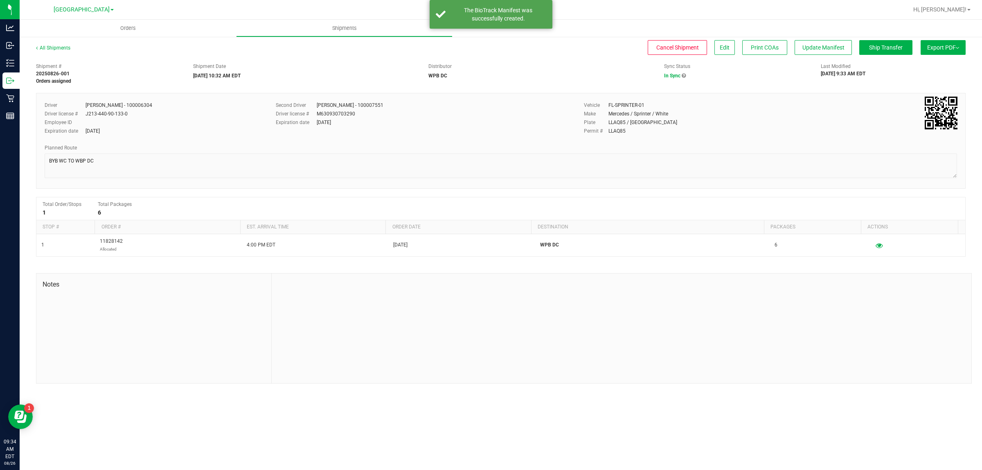
click at [947, 44] on span "Export PDF" at bounding box center [943, 47] width 32 height 7
click at [925, 63] on span "Manifest by Package ID" at bounding box center [931, 66] width 52 height 6
click at [50, 47] on link "All Shipments" at bounding box center [53, 48] width 34 height 6
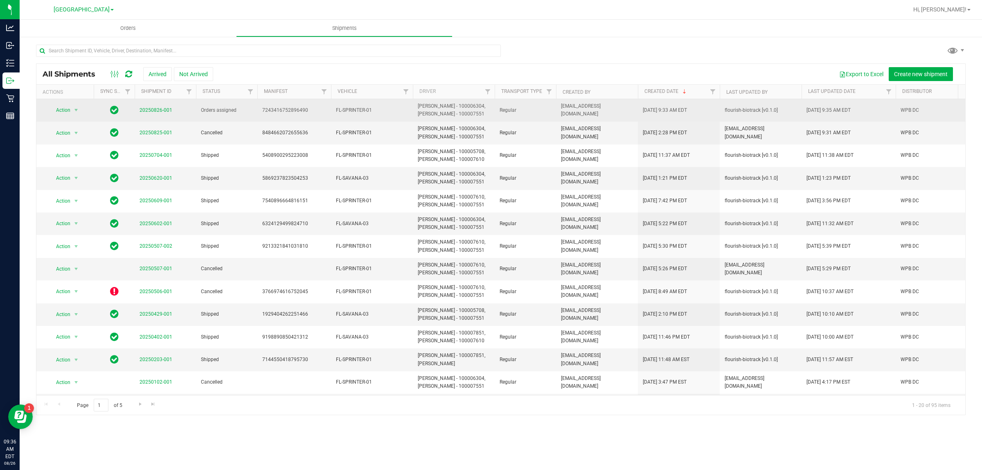
click at [159, 113] on span "20250826-001" at bounding box center [155, 110] width 33 height 8
click at [75, 111] on span "select" at bounding box center [76, 110] width 7 height 7
click at [166, 110] on link "20250826-001" at bounding box center [155, 110] width 33 height 6
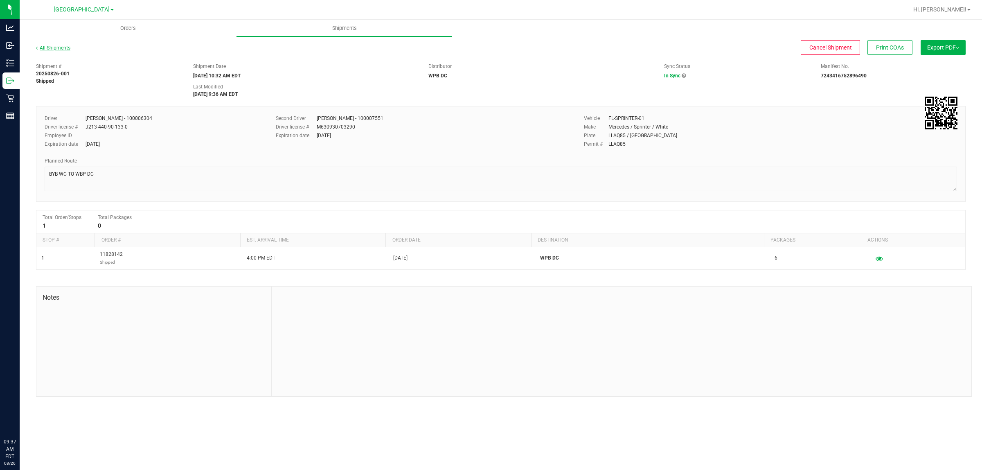
click at [55, 48] on link "All Shipments" at bounding box center [53, 48] width 34 height 6
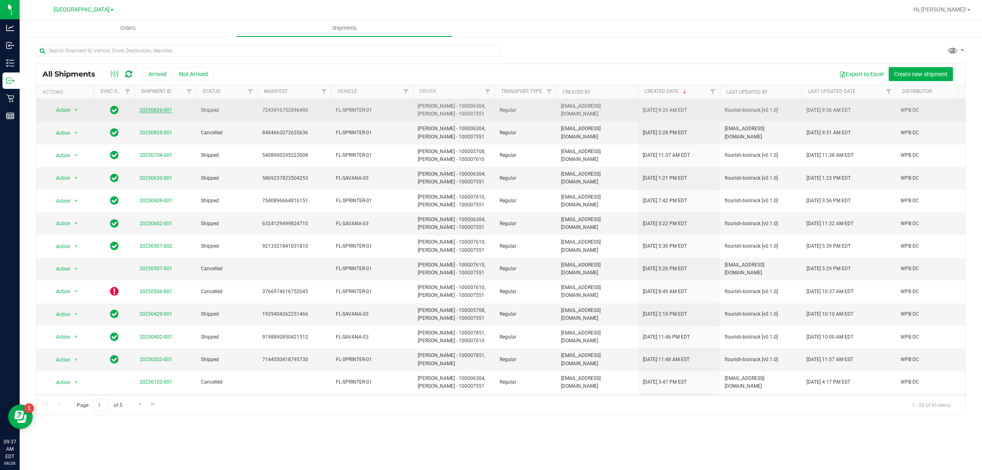
click at [148, 110] on link "20250826-001" at bounding box center [155, 110] width 33 height 6
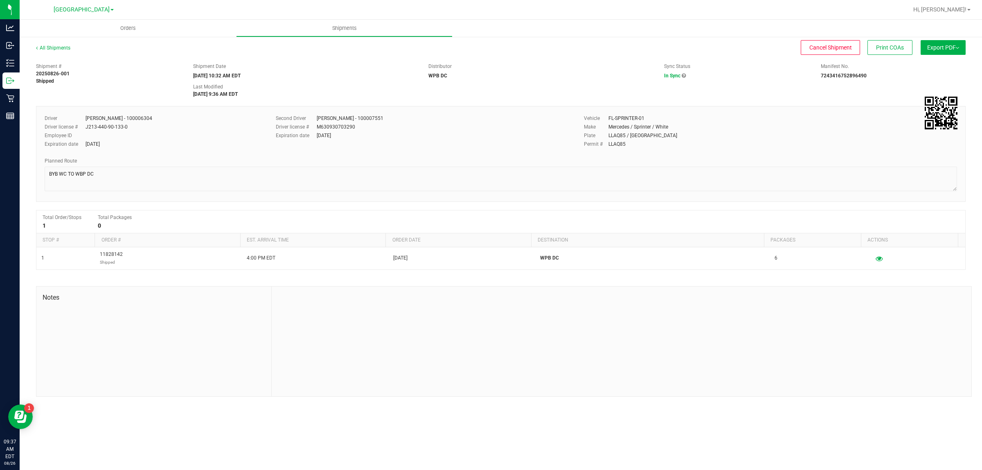
click at [951, 50] on button "Export PDF" at bounding box center [942, 47] width 45 height 15
click at [954, 65] on span "Manifest by Package ID" at bounding box center [931, 66] width 52 height 6
